Goal: Task Accomplishment & Management: Use online tool/utility

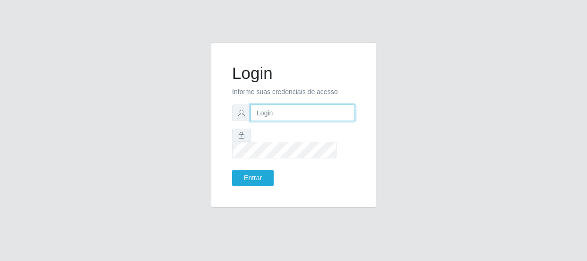
click at [284, 121] on input "text" at bounding box center [303, 112] width 104 height 17
type input "[EMAIL_ADDRESS][DOMAIN_NAME]"
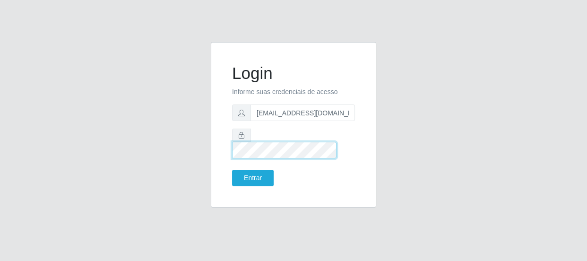
click at [232, 170] on button "Entrar" at bounding box center [253, 178] width 42 height 17
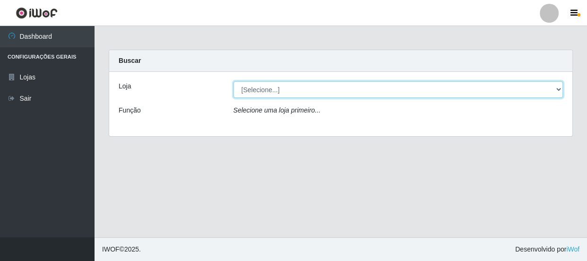
click at [554, 90] on select "[Selecione...] Hiper Queiroz - [GEOGRAPHIC_DATA]" at bounding box center [399, 89] width 330 height 17
select select "513"
click at [234, 81] on select "[Selecione...] Hiper Queiroz - [GEOGRAPHIC_DATA]" at bounding box center [399, 89] width 330 height 17
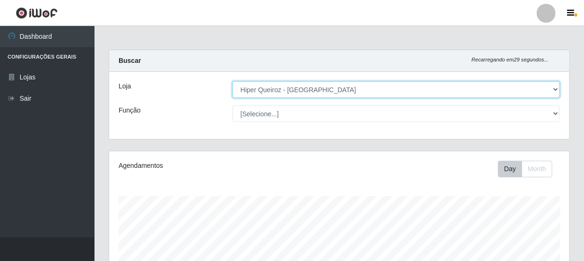
scroll to position [196, 461]
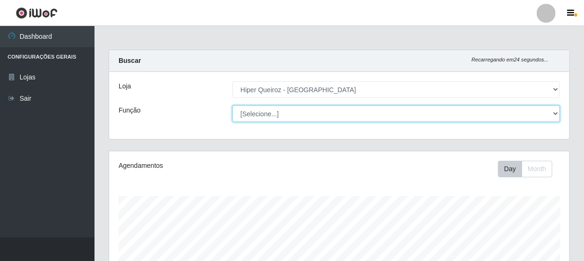
click at [559, 114] on select "[Selecione...] Embalador Embalador + Embalador ++ Operador de Caixa Operador de…" at bounding box center [397, 113] width 328 height 17
click at [233, 105] on select "[Selecione...] Embalador Embalador + Embalador ++ Operador de Caixa Operador de…" at bounding box center [397, 113] width 328 height 17
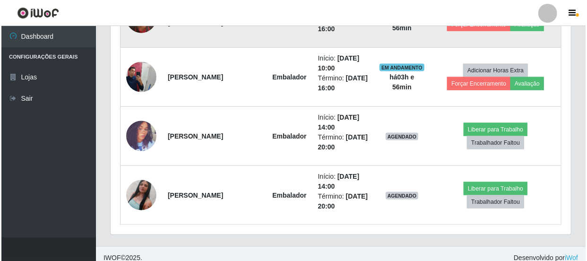
scroll to position [552, 0]
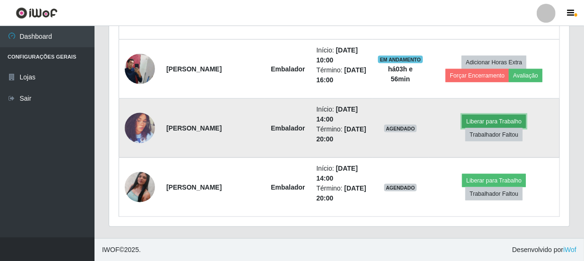
click at [491, 121] on button "Liberar para Trabalho" at bounding box center [494, 121] width 64 height 13
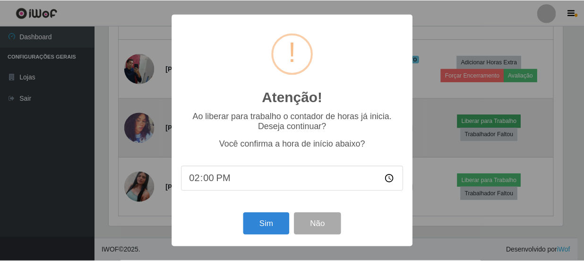
scroll to position [196, 456]
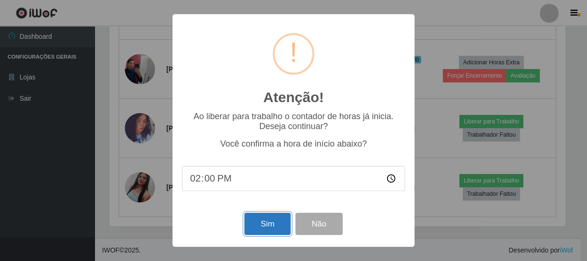
click at [273, 224] on button "Sim" at bounding box center [267, 224] width 46 height 22
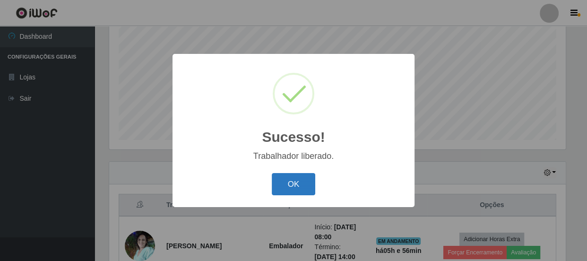
click at [310, 180] on button "OK" at bounding box center [294, 184] width 44 height 22
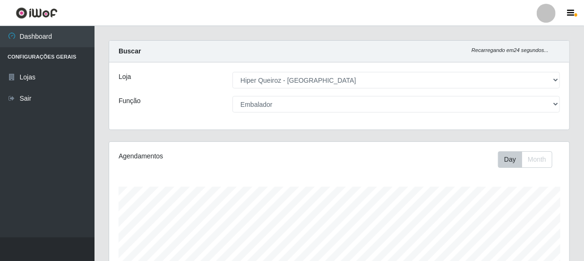
scroll to position [0, 0]
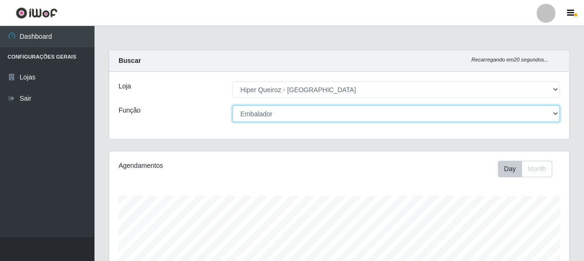
click at [557, 113] on select "[Selecione...] Embalador Embalador + Embalador ++ Operador de Caixa Operador de…" at bounding box center [397, 113] width 328 height 17
select select "22"
click at [233, 105] on select "[Selecione...] Embalador Embalador + Embalador ++ Operador de Caixa Operador de…" at bounding box center [397, 113] width 328 height 17
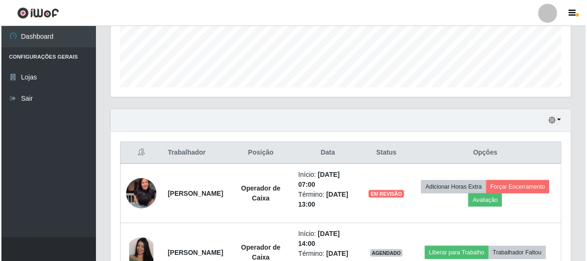
scroll to position [258, 0]
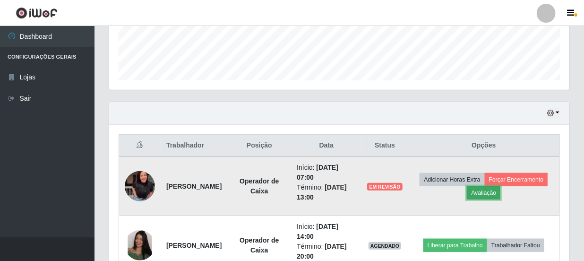
click at [501, 194] on button "Avaliação" at bounding box center [484, 192] width 34 height 13
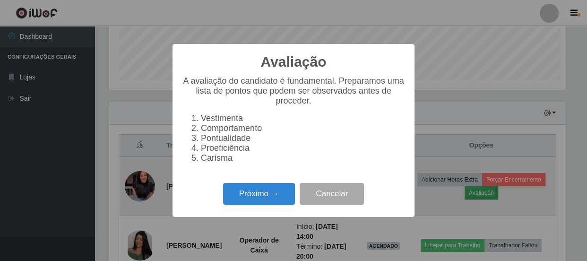
scroll to position [196, 456]
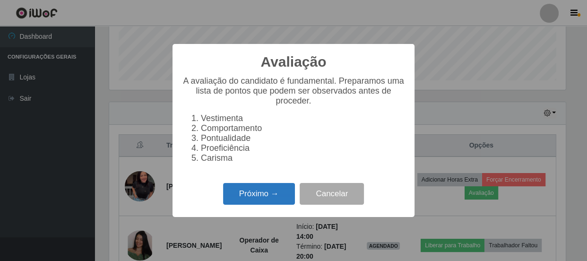
click at [270, 200] on button "Próximo →" at bounding box center [259, 194] width 72 height 22
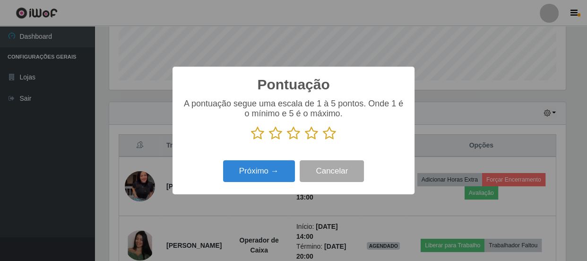
click at [334, 139] on icon at bounding box center [329, 133] width 13 height 14
click at [323, 140] on input "radio" at bounding box center [323, 140] width 0 height 0
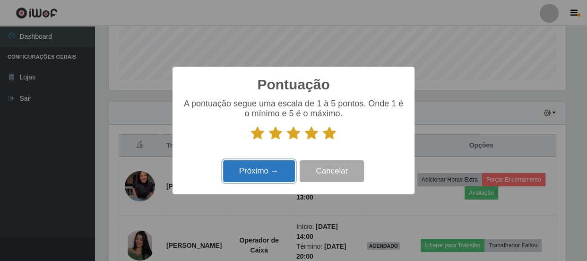
click at [285, 177] on button "Próximo →" at bounding box center [259, 171] width 72 height 22
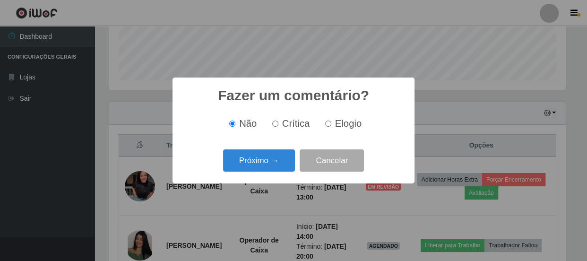
click at [329, 123] on input "Elogio" at bounding box center [328, 124] width 6 height 6
radio input "true"
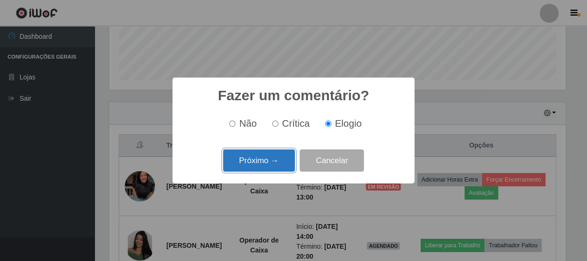
click at [272, 164] on button "Próximo →" at bounding box center [259, 160] width 72 height 22
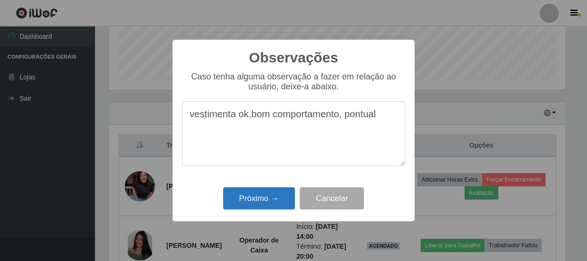
type textarea "vestimenta ok,bom comportamento, pontual"
click at [270, 199] on button "Próximo →" at bounding box center [259, 198] width 72 height 22
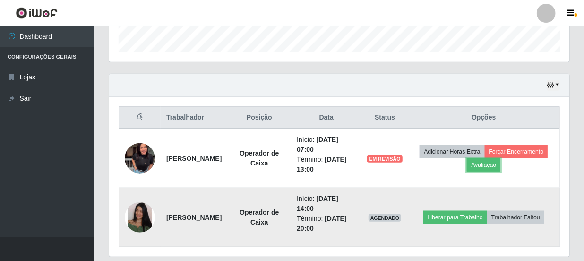
scroll to position [316, 0]
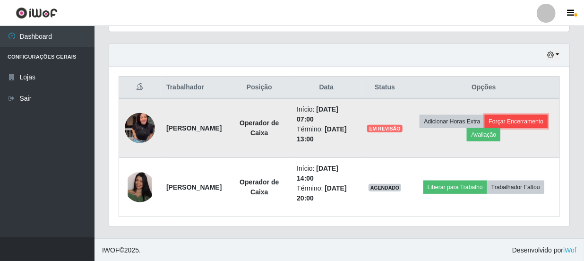
click at [491, 128] on button "Forçar Encerramento" at bounding box center [516, 121] width 63 height 13
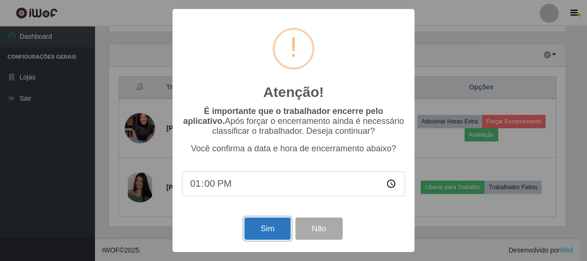
click at [273, 230] on button "Sim" at bounding box center [267, 229] width 46 height 22
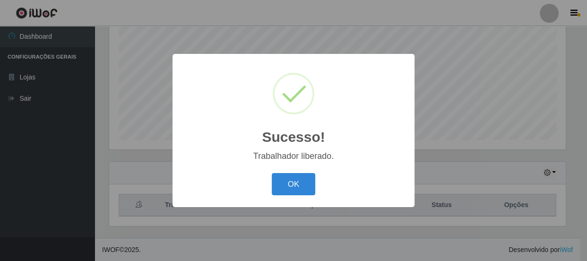
click at [451, 191] on div "Sucesso! × Trabalhador liberado. OK Cancel" at bounding box center [293, 130] width 587 height 261
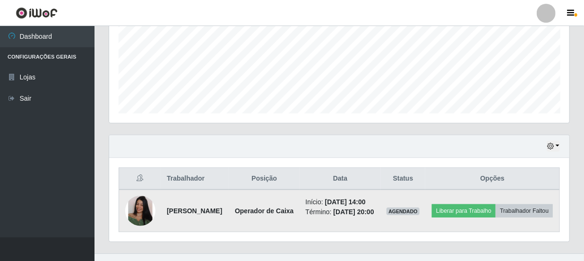
scroll to position [257, 0]
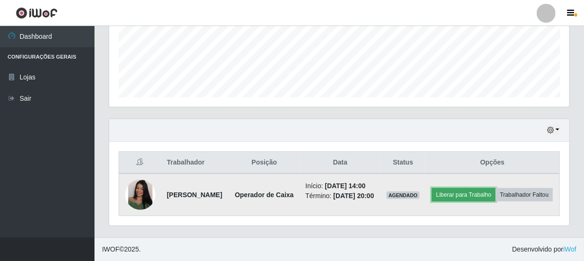
click at [496, 188] on button "Liberar para Trabalho" at bounding box center [464, 194] width 64 height 13
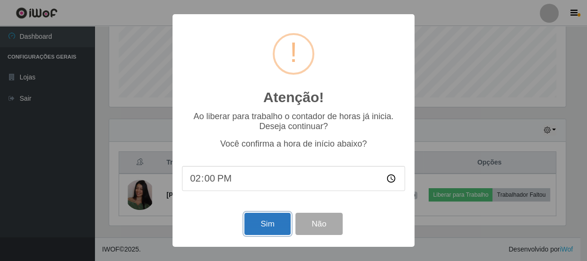
click at [269, 226] on button "Sim" at bounding box center [267, 224] width 46 height 22
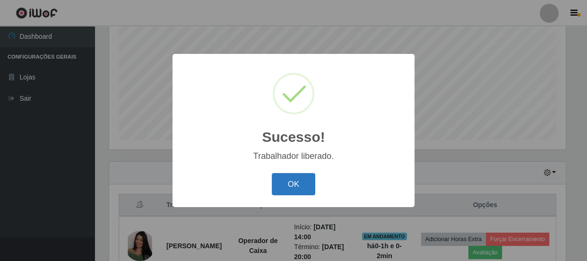
click at [288, 192] on button "OK" at bounding box center [294, 184] width 44 height 22
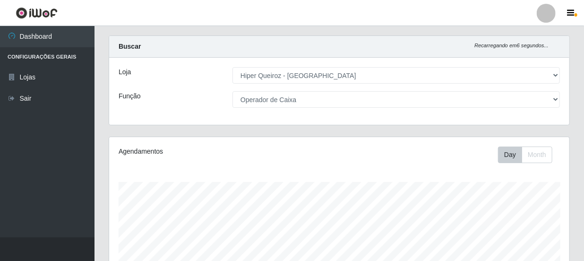
scroll to position [0, 0]
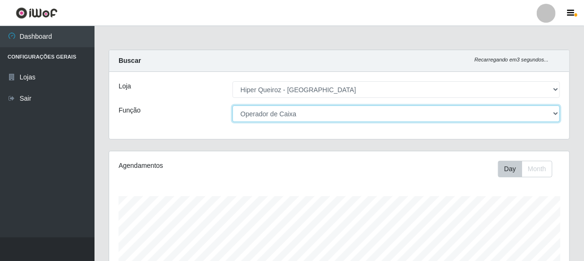
click at [546, 114] on select "[Selecione...] Embalador Embalador + Embalador ++ Operador de Caixa Operador de…" at bounding box center [397, 113] width 328 height 17
click at [233, 105] on select "[Selecione...] Embalador Embalador + Embalador ++ Operador de Caixa Operador de…" at bounding box center [397, 113] width 328 height 17
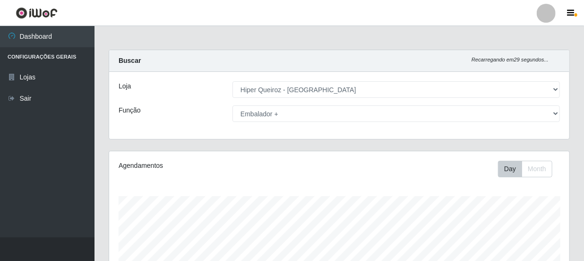
click at [493, 122] on div "Loja [Selecione...] Hiper Queiroz - Macau Função [Selecione...] Embalador Embal…" at bounding box center [339, 105] width 461 height 67
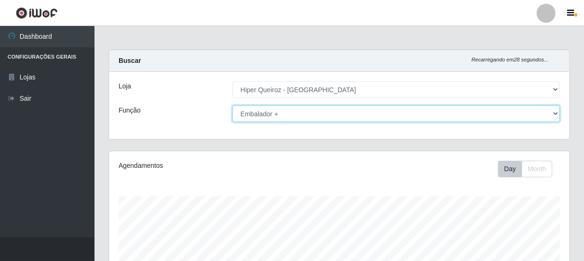
click at [497, 118] on select "[Selecione...] Embalador Embalador + Embalador ++ Operador de Caixa Operador de…" at bounding box center [397, 113] width 328 height 17
select select "1"
click at [233, 105] on select "[Selecione...] Embalador Embalador + Embalador ++ Operador de Caixa Operador de…" at bounding box center [397, 113] width 328 height 17
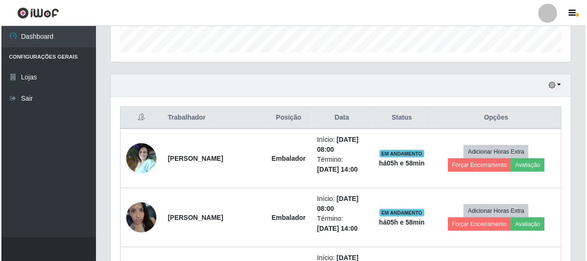
scroll to position [301, 0]
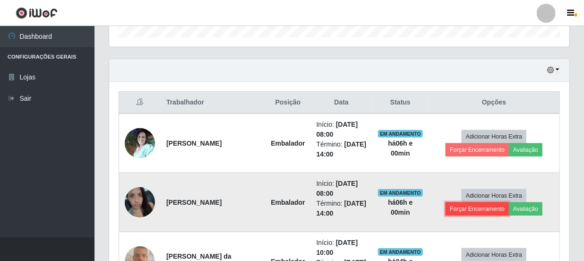
click at [492, 212] on button "Forçar Encerramento" at bounding box center [477, 208] width 63 height 13
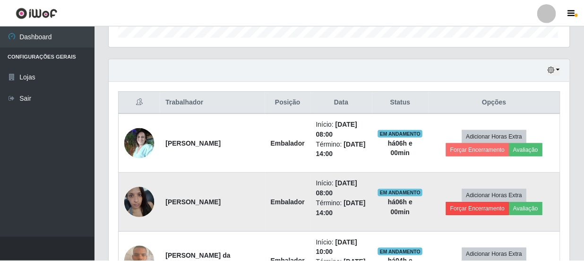
scroll to position [196, 456]
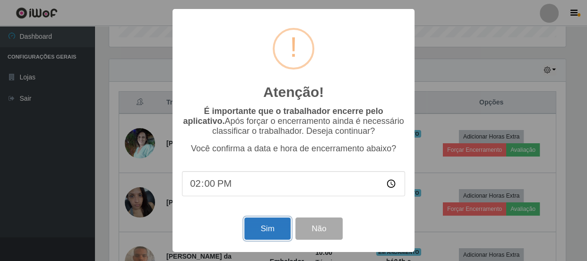
click at [285, 231] on button "Sim" at bounding box center [267, 229] width 46 height 22
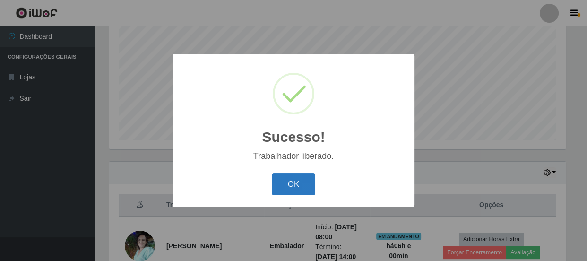
click at [305, 187] on button "OK" at bounding box center [294, 184] width 44 height 22
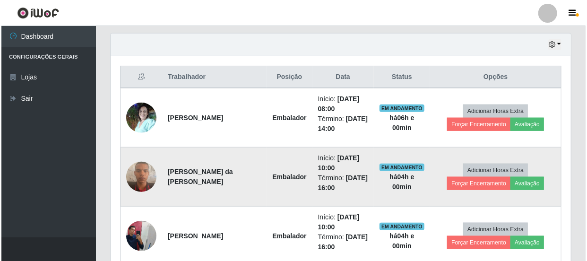
scroll to position [327, 0]
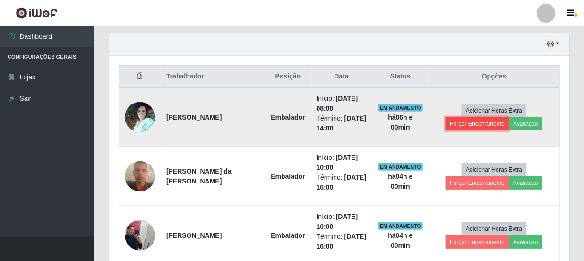
click at [479, 128] on button "Forçar Encerramento" at bounding box center [477, 123] width 63 height 13
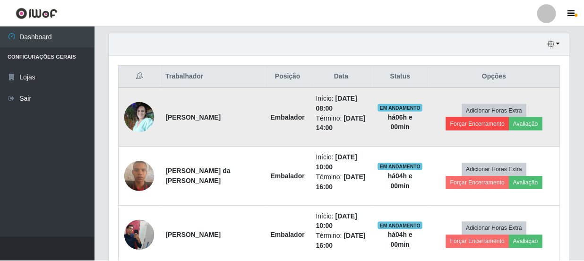
scroll to position [196, 456]
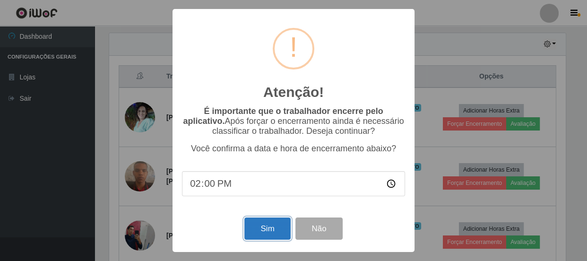
click at [275, 228] on button "Sim" at bounding box center [267, 229] width 46 height 22
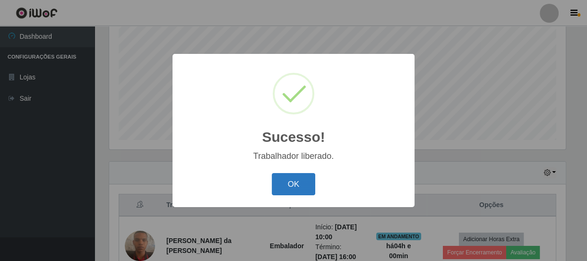
click at [298, 184] on button "OK" at bounding box center [294, 184] width 44 height 22
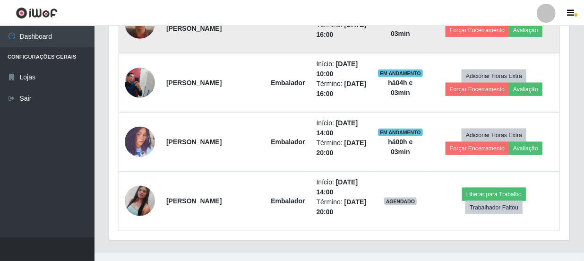
scroll to position [434, 0]
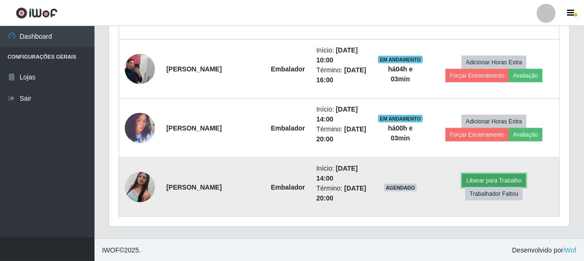
click at [511, 181] on button "Liberar para Trabalho" at bounding box center [494, 180] width 64 height 13
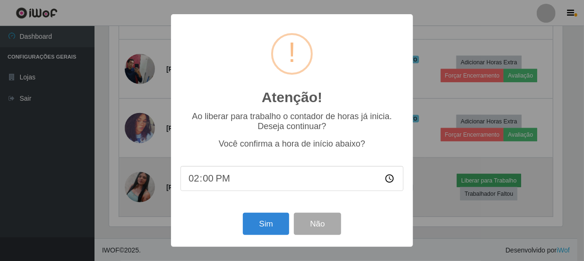
scroll to position [196, 456]
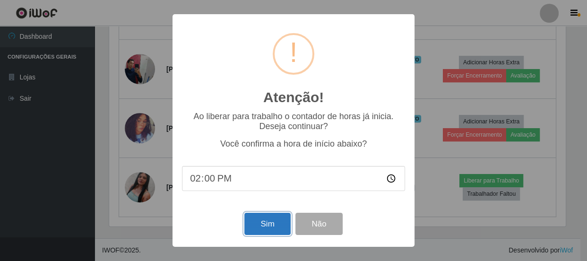
click at [264, 223] on button "Sim" at bounding box center [267, 224] width 46 height 22
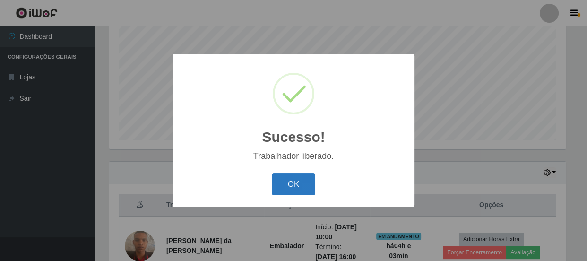
click at [309, 180] on button "OK" at bounding box center [294, 184] width 44 height 22
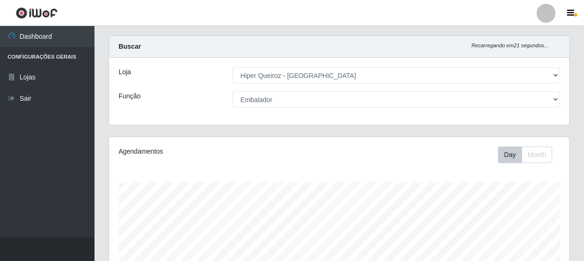
scroll to position [0, 0]
